Goal: Use online tool/utility: Utilize a website feature to perform a specific function

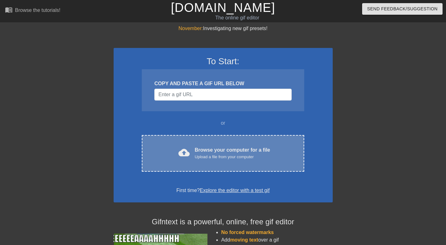
click at [280, 153] on div "cloud_upload Browse your computer for a file Upload a file from your computer" at bounding box center [223, 153] width 136 height 14
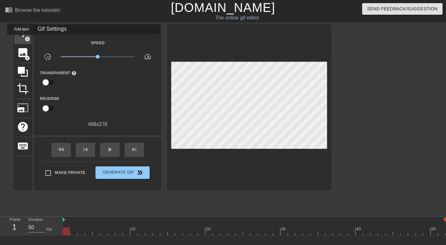
click at [22, 39] on span "title" at bounding box center [23, 34] width 12 height 12
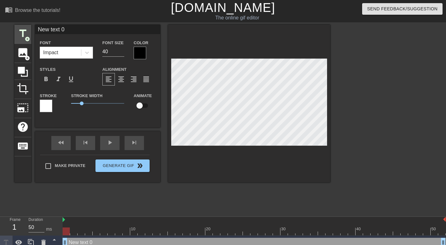
type input "S"
type textarea "S"
type input "SL"
type textarea "SL"
type input "SLO"
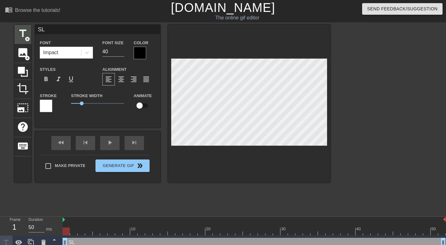
type textarea "SLO"
type input "SLOW"
type textarea "SLOW"
type input "SLOWE"
type textarea "SLOWE"
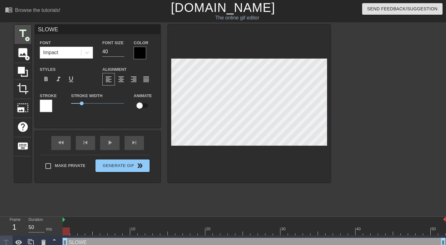
type input "SLOWES"
type textarea "SLOWES"
type input "SLOWEST"
type textarea "SLOWEST"
type input "SLOWEST"
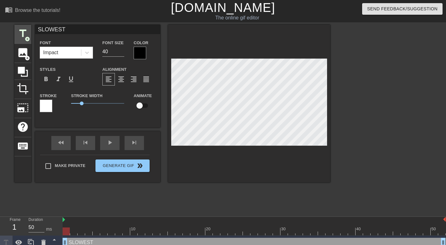
type textarea "SLOWEST"
type input "SLOWEST 1"
type textarea "SLOWEST 1"
type input "SLOWEST 10"
type textarea "SLOWEST 10"
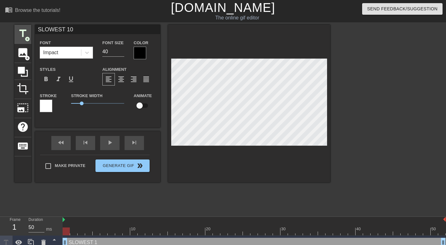
type input "SLOWEST 10k"
type textarea "SLOWEST 10k"
type input "SLOWEST 10k"
type textarea "SLOWEST 10k"
type input "SLOWEST 10k C"
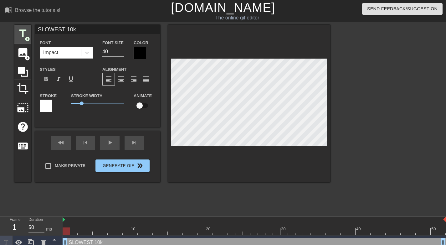
type textarea "SLOWEST 10k C"
type input "SLOWEST 10k CO"
type textarea "SLOWEST 10k CO"
type input "SLOWEST 10k COM"
type textarea "SLOWEST 10k COM"
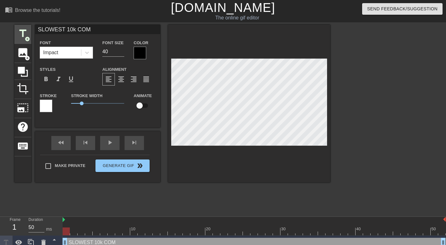
type input "SLOWEST 10k COMP"
type textarea "SLOWEST 10k COMP"
type input "SLOWEST 10k COMPE"
type textarea "SLOWEST 10k COMPE"
type input "SLOWEST 10k COMPET"
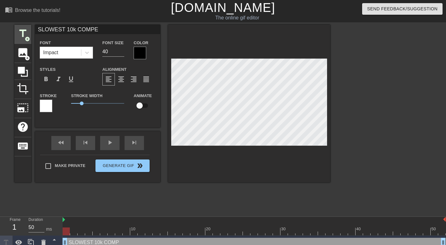
type textarea "SLOWEST 10k COMPET"
type input "SLOWEST 10k COMPETI"
type textarea "SLOWEST 10k COMPETI"
type input "SLOWEST 10k COMPETIS"
type textarea "SLOWEST 10k COMPETIS"
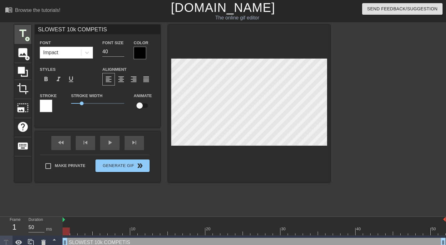
type input "SLOWEST 10k COMPETISI"
type textarea "SLOWEST 10k COMPETISI"
type input "SLOWEST 10k COMPETISIO"
type textarea "SLOWEST 10k COMPETISIO"
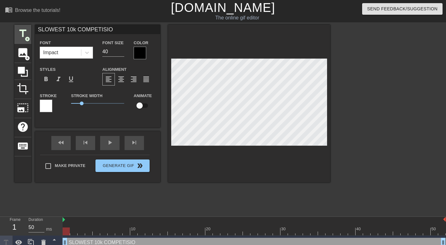
type input "SLOWEST 10k COMPETISION"
type textarea "SLOWEST 10k COMPETISION"
type input "SLOWEST 10k COMPETISIO"
type textarea "SLOWEST 10k COMPETISIO"
type input "SLOWEST 10k COMPETISI"
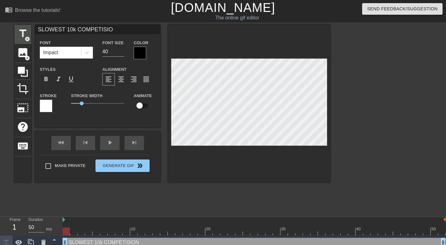
type textarea "SLOWEST 10k COMPETISI"
type input "SLOWEST 10k COMPETIS"
type textarea "SLOWEST 10k COMPETIS"
type input "SLOWEST 10k COMPETI"
type textarea "SLOWEST 10k COMPETI"
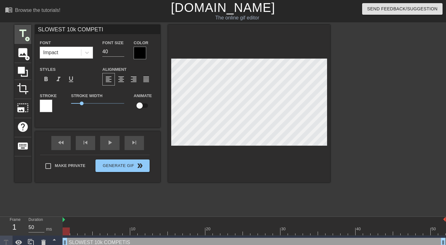
type input "SLOWEST 10k COMPET"
type textarea "SLOWEST 10k COMPET"
type input "SLOWEST 10k COMPE"
type textarea "SLOWEST 10k COMPE"
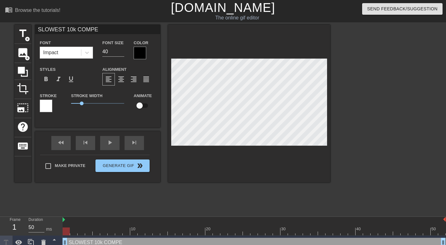
type input "SLOWEST 10k COMPET"
type textarea "SLOWEST 10k COMPET"
type input "SLOWEST 10k COMPETI"
type textarea "SLOWEST 10k COMPETI"
type input "SLOWEST 10k COMPETIT"
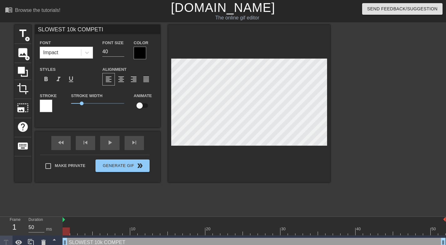
type textarea "SLOWEST 10k COMPETIT"
type input "SLOWEST 10k COMPETITI"
type textarea "SLOWEST 10k COMPETITI"
type input "SLOWEST 10k COMPETITIO"
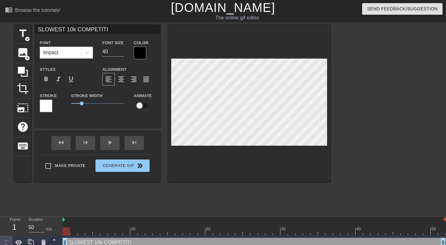
type textarea "SLOWEST 10k COMPETITIO"
type input "SLOWEST 10k COMPETITION"
type textarea "SLOWEST 10k COMPETITION"
drag, startPoint x: 403, startPoint y: 131, endPoint x: 372, endPoint y: 132, distance: 30.7
click at [403, 131] on div at bounding box center [384, 119] width 94 height 188
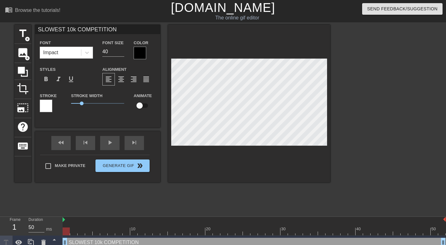
drag, startPoint x: 353, startPoint y: 103, endPoint x: 373, endPoint y: 48, distance: 59.4
click at [353, 103] on div at bounding box center [384, 119] width 94 height 188
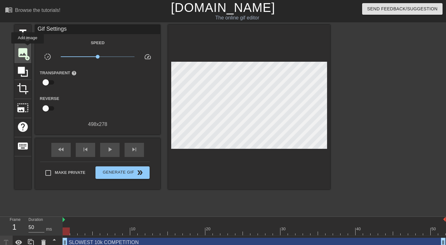
click at [28, 48] on span "image" at bounding box center [23, 53] width 12 height 12
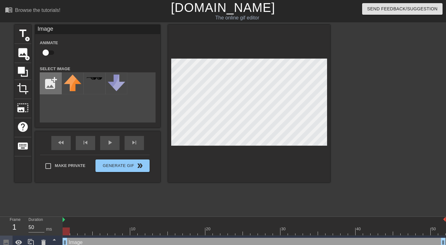
click at [53, 78] on input "file" at bounding box center [50, 83] width 21 height 21
type input "C:\fakepath\Screenshot [DATE] 11.24.09.png"
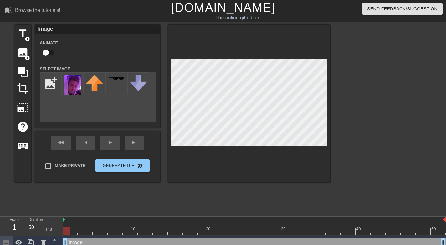
click at [73, 82] on div at bounding box center [73, 83] width 22 height 22
click at [76, 83] on img at bounding box center [73, 84] width 18 height 21
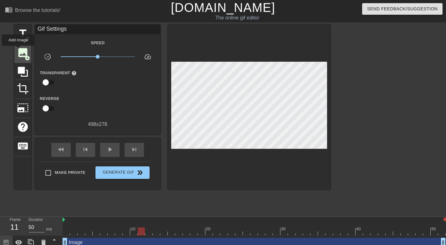
click at [21, 51] on span "image" at bounding box center [23, 53] width 12 height 12
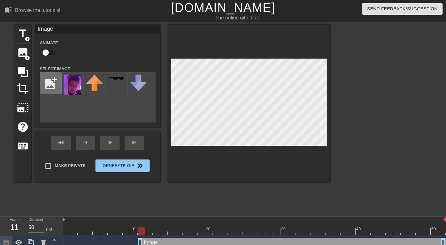
click at [48, 85] on input "file" at bounding box center [50, 83] width 21 height 21
type input "C:\fakepath\Screenshot [DATE] 11.24.37.png"
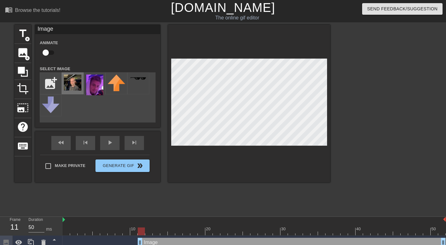
click at [73, 83] on img at bounding box center [73, 82] width 18 height 16
click at [366, 96] on div at bounding box center [384, 119] width 94 height 188
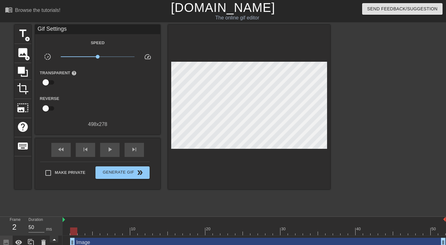
drag, startPoint x: 138, startPoint y: 239, endPoint x: 53, endPoint y: 238, distance: 85.4
click at [52, 239] on div "Frame 2 Duration 50 ms 10 20 30 40 50 Image drag_handle drag_handle Image drag_…" at bounding box center [223, 246] width 446 height 61
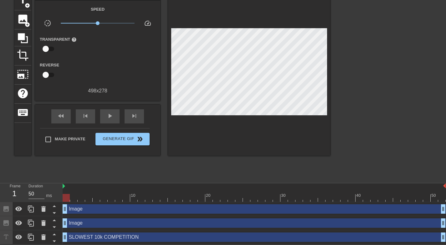
scroll to position [15, 0]
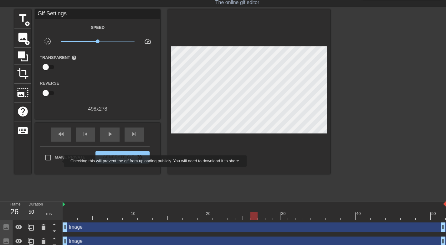
click at [61, 159] on span "Make Private" at bounding box center [70, 157] width 31 height 6
click at [55, 159] on input "Make Private" at bounding box center [48, 157] width 13 height 13
checkbox input "true"
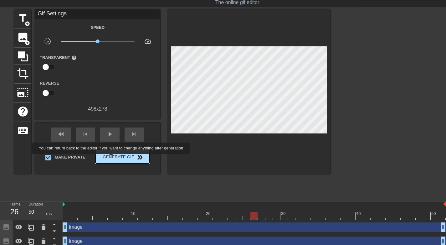
click at [118, 158] on span "Generate Gif double_arrow" at bounding box center [122, 157] width 49 height 8
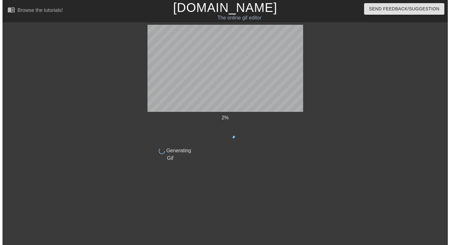
scroll to position [0, 0]
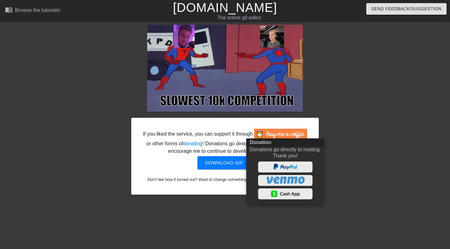
click at [233, 167] on div at bounding box center [225, 124] width 450 height 249
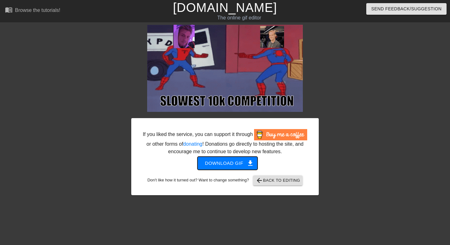
click at [233, 167] on span "Download gif get_app" at bounding box center [227, 163] width 45 height 8
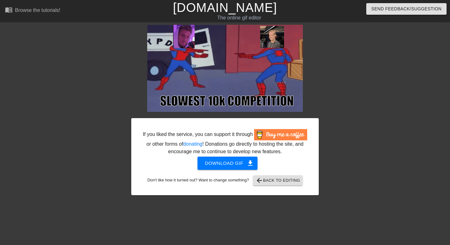
click at [173, 3] on h1 "[DOMAIN_NAME]" at bounding box center [225, 7] width 144 height 15
